Goal: Task Accomplishment & Management: Manage account settings

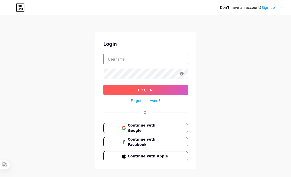
type input "[EMAIL_ADDRESS][DOMAIN_NAME]"
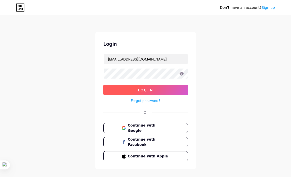
click at [148, 90] on span "Log In" at bounding box center [145, 90] width 15 height 4
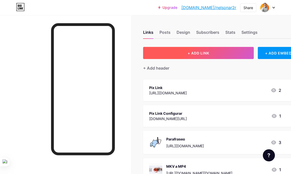
click at [194, 55] on button "+ ADD LINK" at bounding box center [198, 53] width 111 height 12
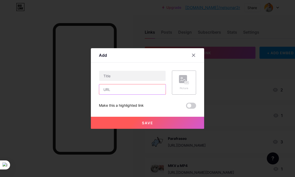
click at [106, 90] on input "text" at bounding box center [132, 90] width 66 height 10
paste input "[URL][DOMAIN_NAME]"
type input "[URL][DOMAIN_NAME]"
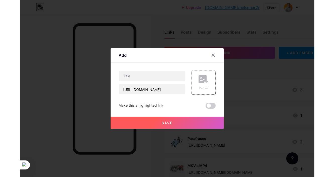
scroll to position [0, 0]
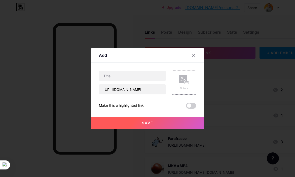
click at [145, 102] on div "[URL][DOMAIN_NAME] Picture Make this a highlighted link Save" at bounding box center [147, 90] width 97 height 38
click at [120, 77] on input "text" at bounding box center [132, 76] width 66 height 10
type input "TOROS"
click at [184, 84] on icon at bounding box center [184, 79] width 10 height 9
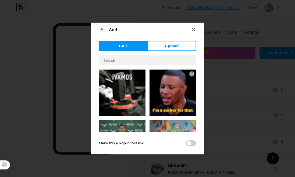
click at [170, 48] on span "Upload" at bounding box center [172, 46] width 14 height 5
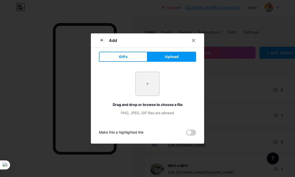
click at [149, 83] on input "file" at bounding box center [148, 84] width 24 height 24
type input "C:\fakepath\TOROS.png"
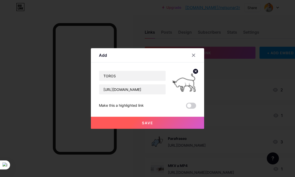
click at [177, 124] on button "Save" at bounding box center [147, 123] width 113 height 12
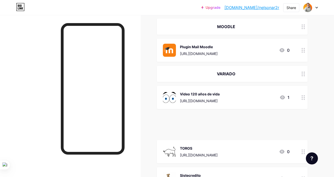
scroll to position [3824, 0]
